Goal: Task Accomplishment & Management: Use online tool/utility

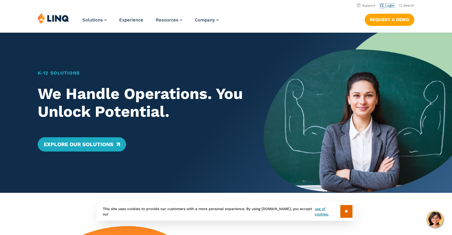
click at [389, 4] on link "Login" at bounding box center [387, 6] width 14 height 4
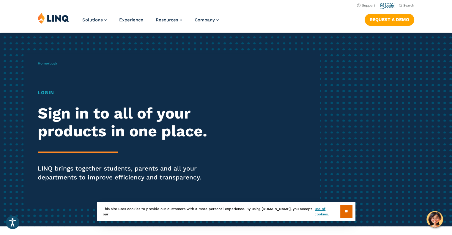
click at [388, 5] on link "Login" at bounding box center [387, 6] width 14 height 4
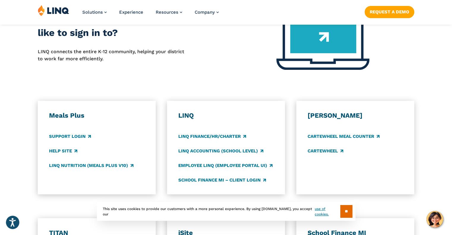
scroll to position [268, 0]
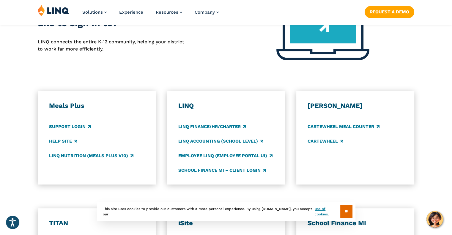
drag, startPoint x: 344, startPoint y: 210, endPoint x: 344, endPoint y: 206, distance: 4.8
click at [344, 210] on input "**" at bounding box center [347, 211] width 12 height 13
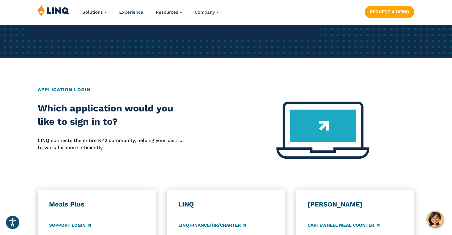
scroll to position [89, 0]
